Goal: Navigation & Orientation: Find specific page/section

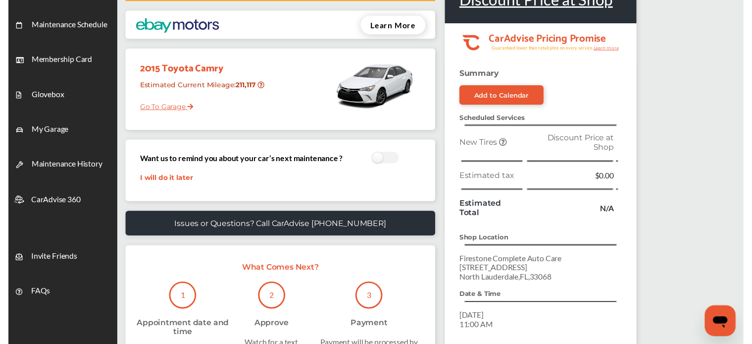
scroll to position [10, 0]
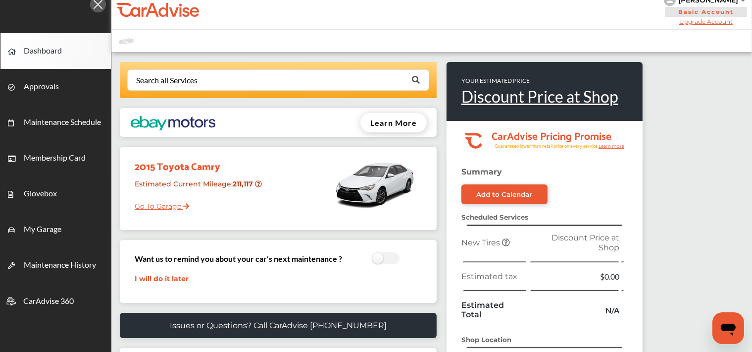
click at [168, 211] on link "Go To Garage" at bounding box center [158, 203] width 62 height 19
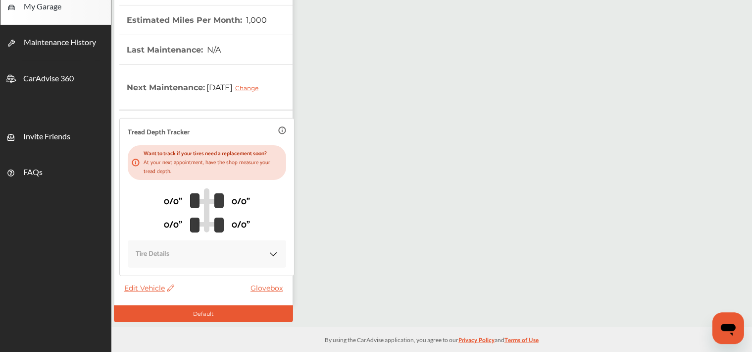
scroll to position [243, 0]
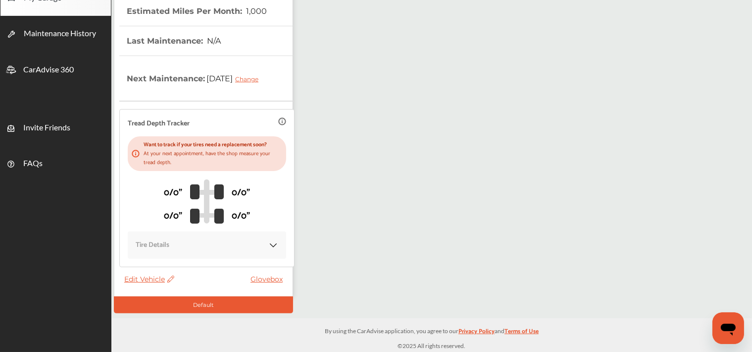
click at [277, 276] on link "Glovebox" at bounding box center [269, 278] width 37 height 9
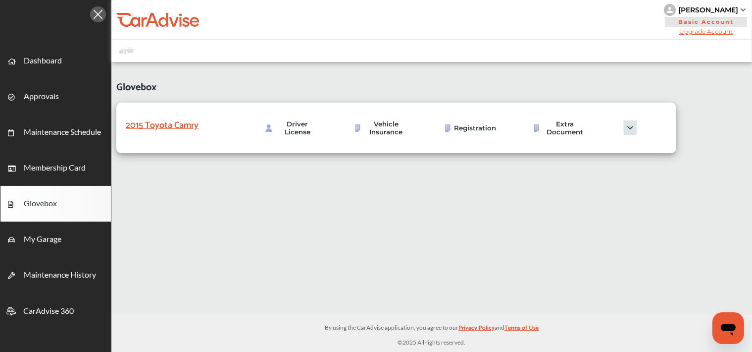
click at [633, 131] on img at bounding box center [631, 127] width 50 height 15
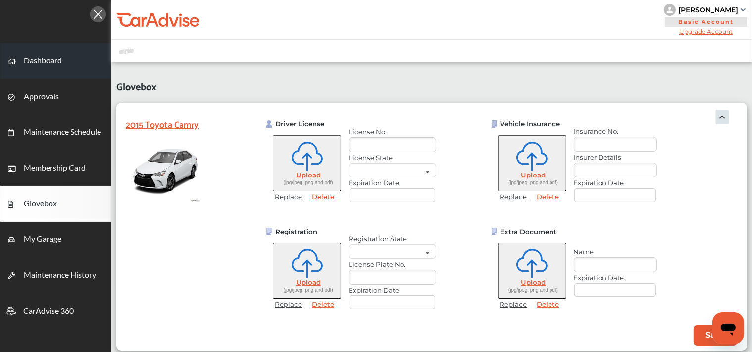
click at [41, 63] on span "Dashboard" at bounding box center [43, 61] width 38 height 13
